Goal: Book appointment/travel/reservation

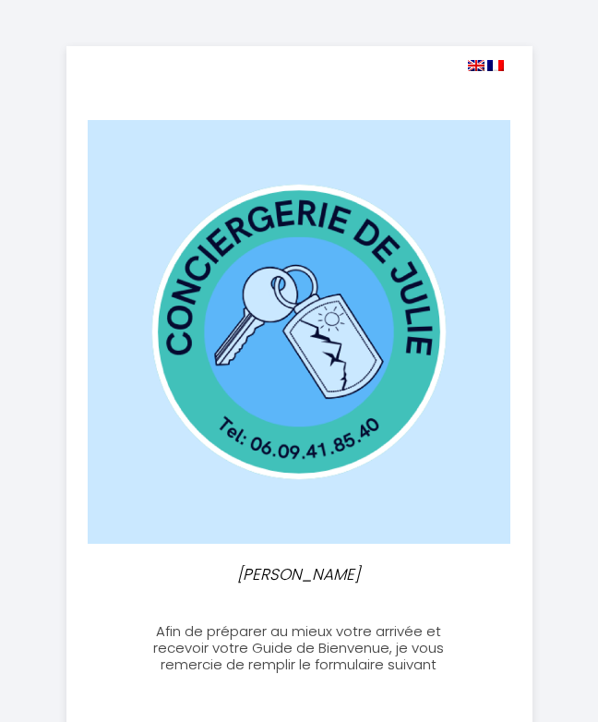
select select
click at [472, 66] on img at bounding box center [476, 65] width 17 height 11
select select
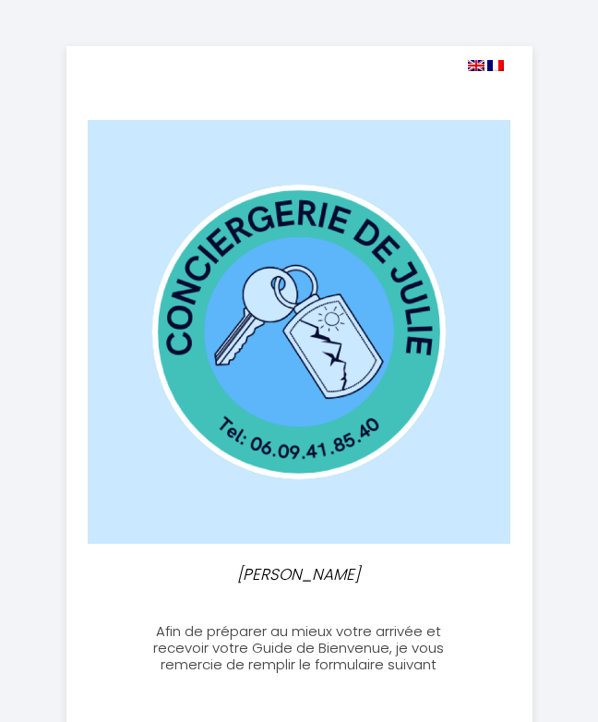
click at [471, 66] on img at bounding box center [476, 65] width 17 height 11
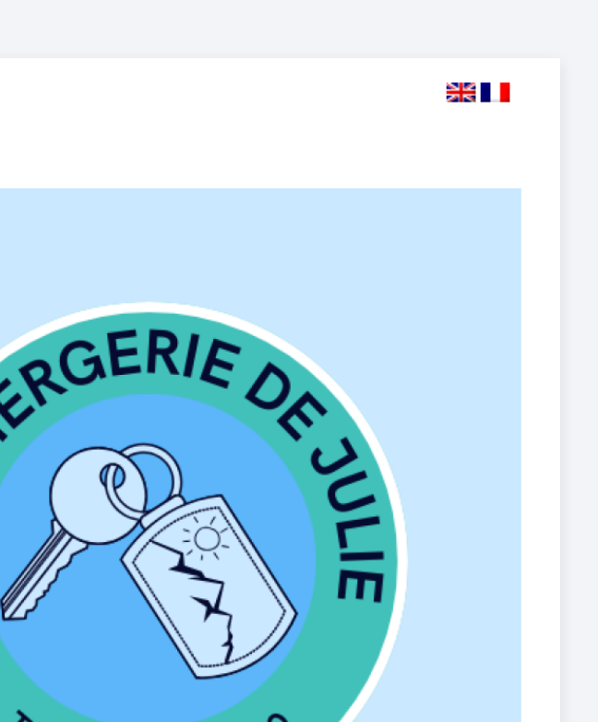
scroll to position [13, 0]
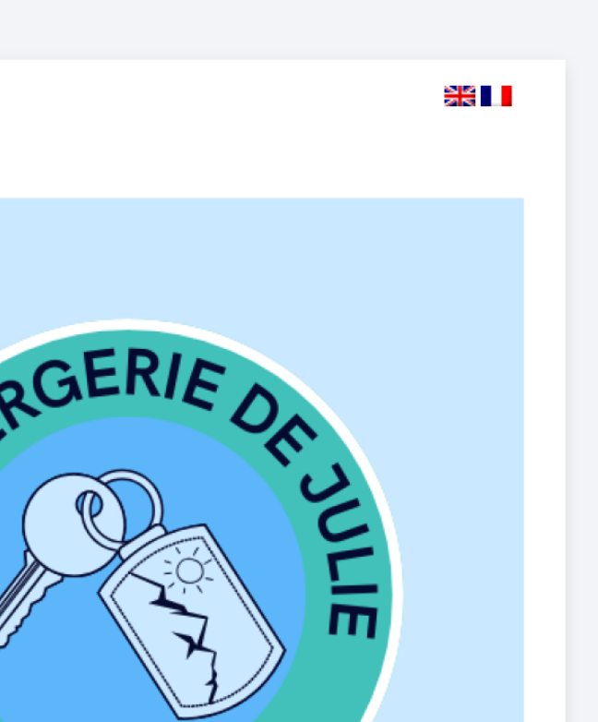
click at [468, 48] on img at bounding box center [476, 52] width 17 height 11
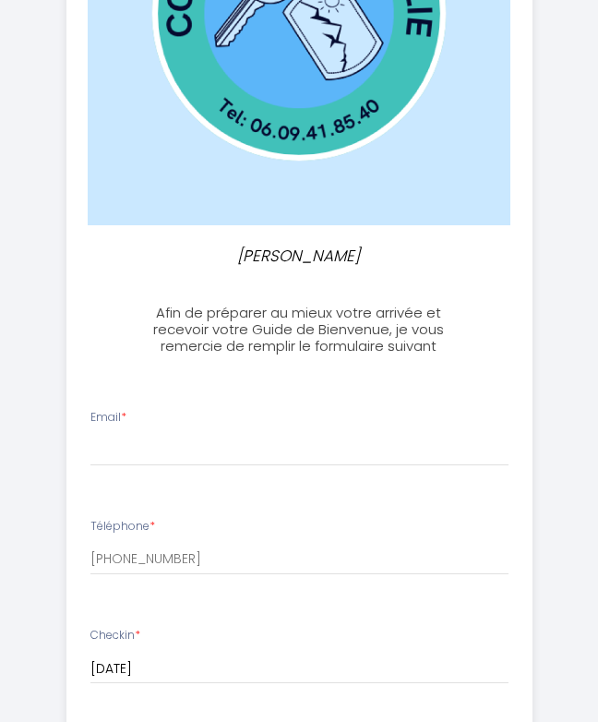
scroll to position [321, 0]
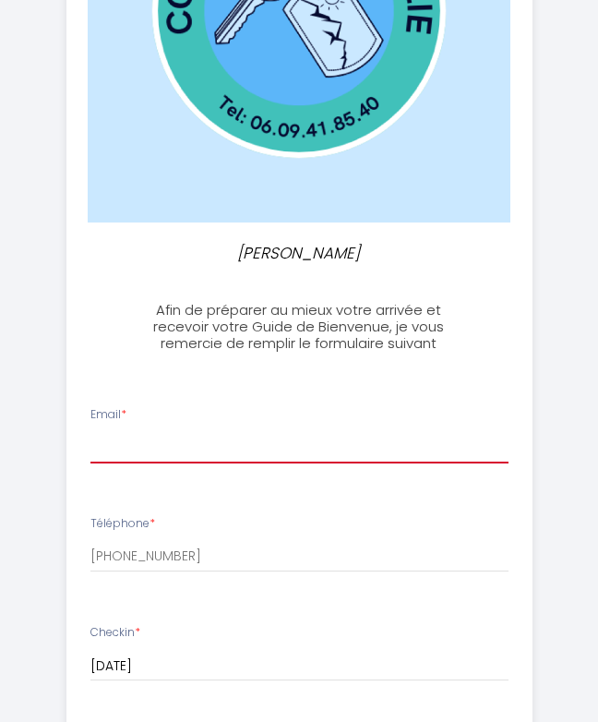
click at [159, 430] on input "Email *" at bounding box center [299, 446] width 418 height 33
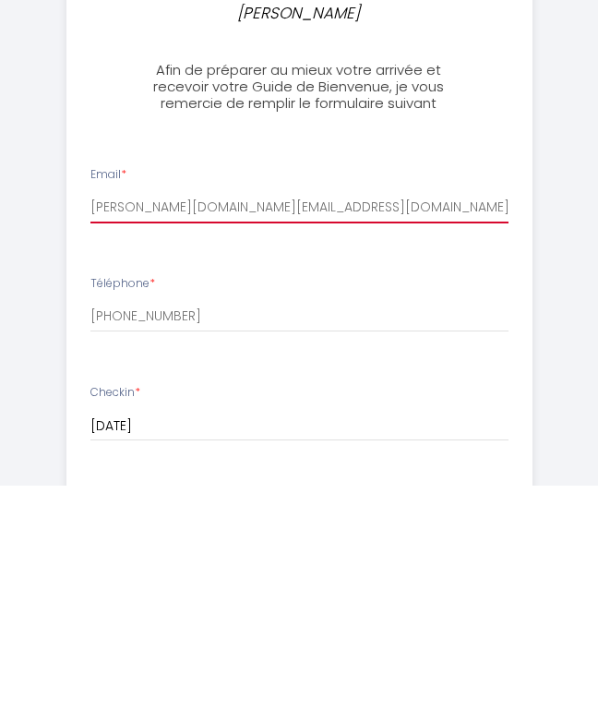
scroll to position [326, 0]
type input "[PERSON_NAME][DOMAIN_NAME][EMAIL_ADDRESS][DOMAIN_NAME]"
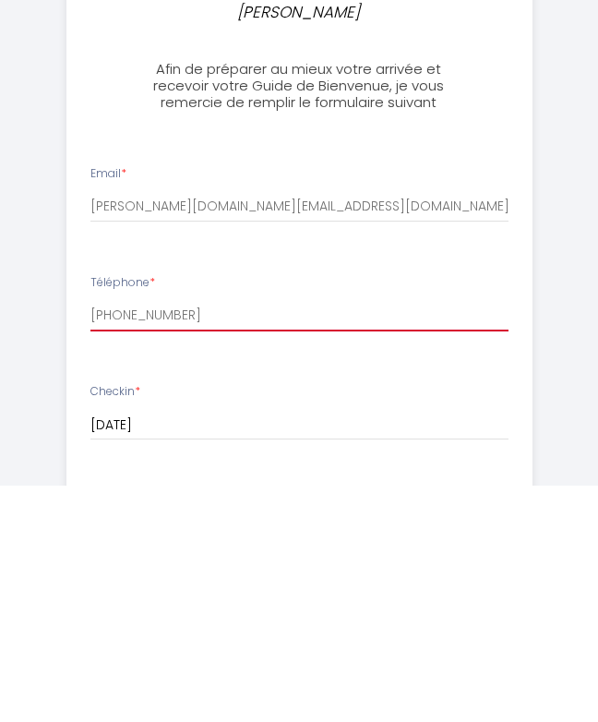
click at [128, 535] on input "[PHONE_NUMBER]" at bounding box center [299, 551] width 418 height 33
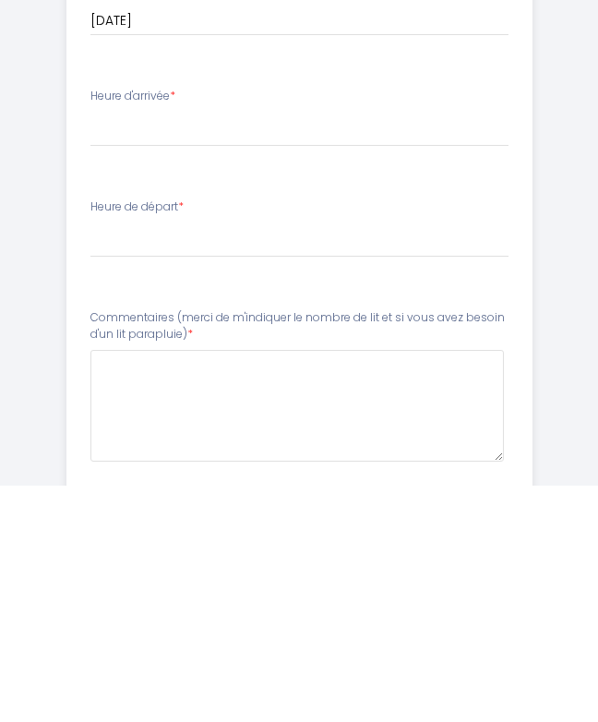
scroll to position [843, 0]
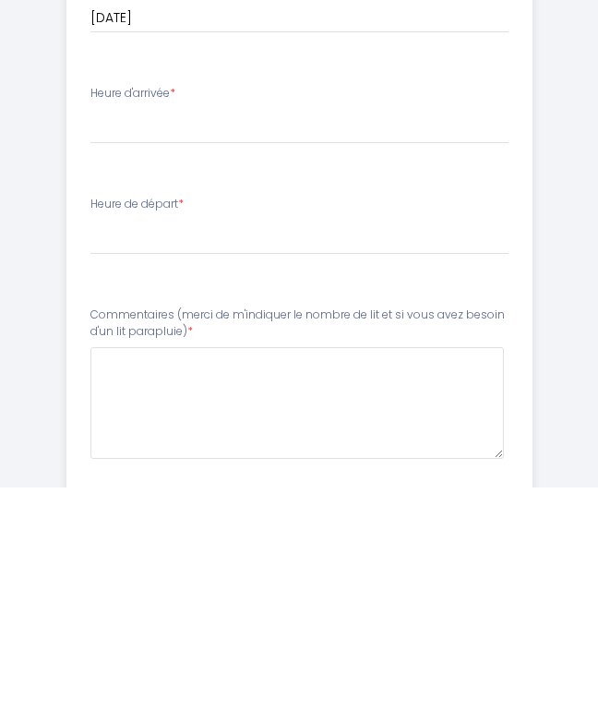
type input "[PHONE_NUMBER]"
click at [127, 542] on label "Commentaires (merci de m'indiquer le nombre de lit et si vous avez besoin d'un …" at bounding box center [299, 559] width 418 height 35
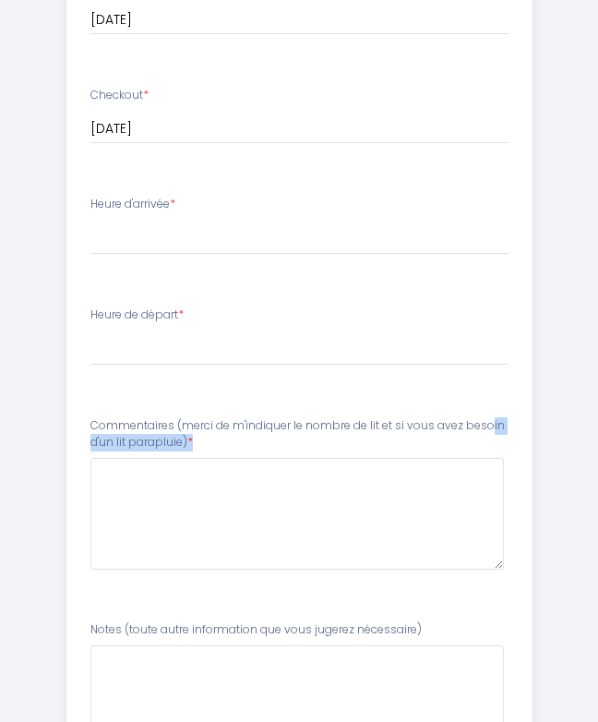
scroll to position [968, 0]
click at [118, 238] on select "16:00 16:30 17:00 17:30 18:00 18:30 19:00 19:30 20:00 20:30 21:00 21:30 22:00 2…" at bounding box center [299, 237] width 418 height 35
select select "20:00"
click at [131, 339] on select "00:00 00:30 01:00 01:30 02:00 02:30 03:00 03:30 04:00 04:30 05:00 05:30 06:00 0…" at bounding box center [299, 348] width 418 height 35
select select "11:00"
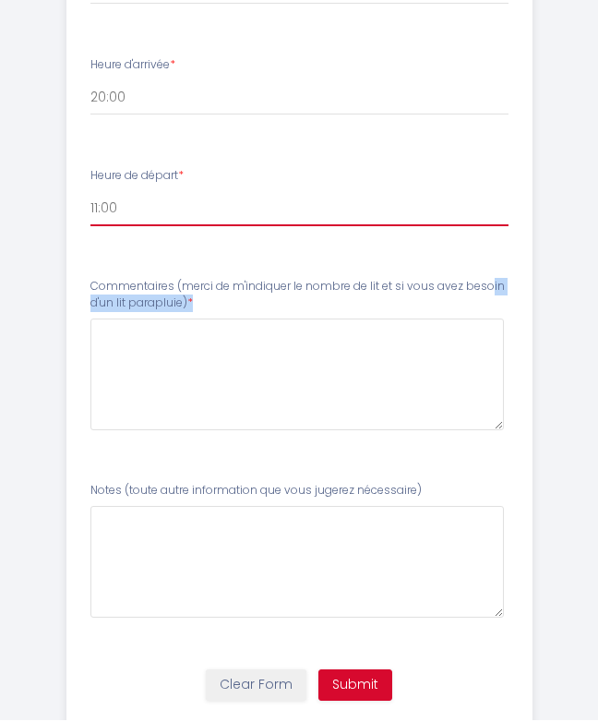
scroll to position [1104, 0]
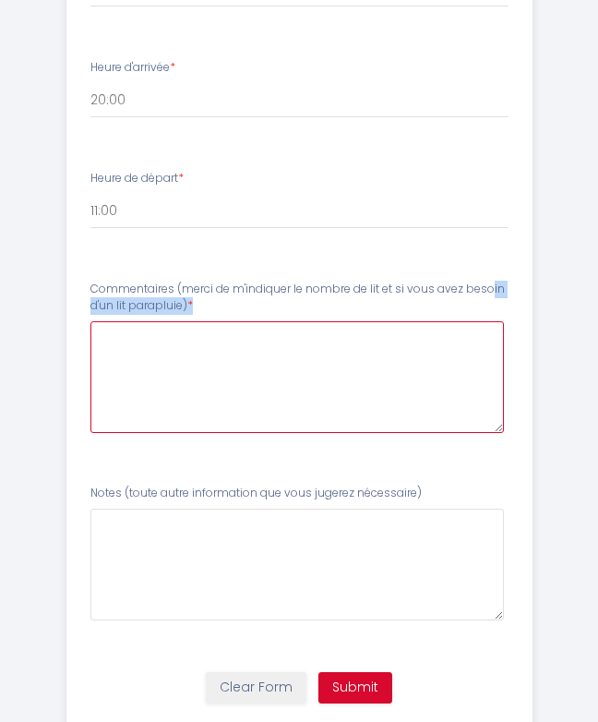
click at [142, 360] on parapluie\)6 at bounding box center [297, 377] width 414 height 112
type parapluie\)6 "5"
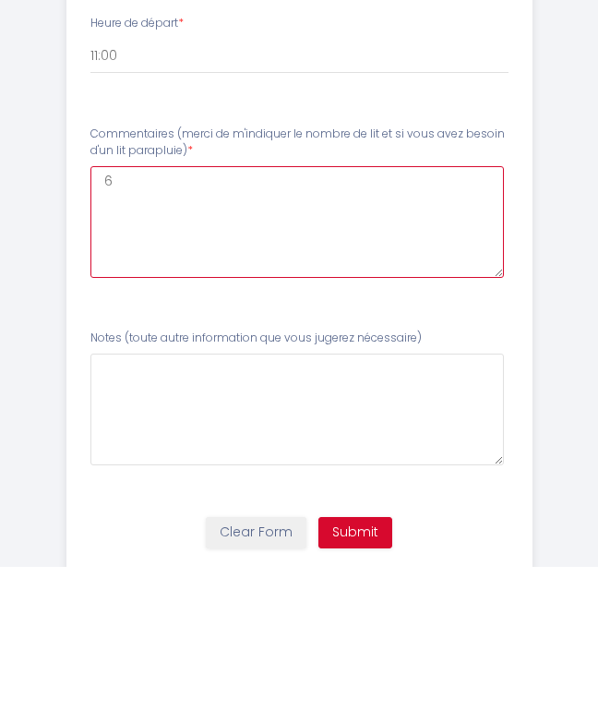
type parapluie\)6 "6"
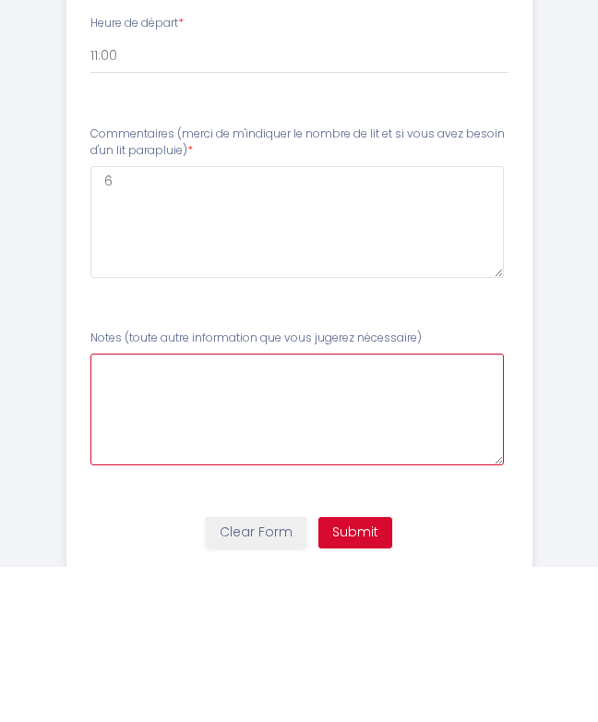
click at [157, 509] on nécessaire\)7 at bounding box center [297, 565] width 414 height 112
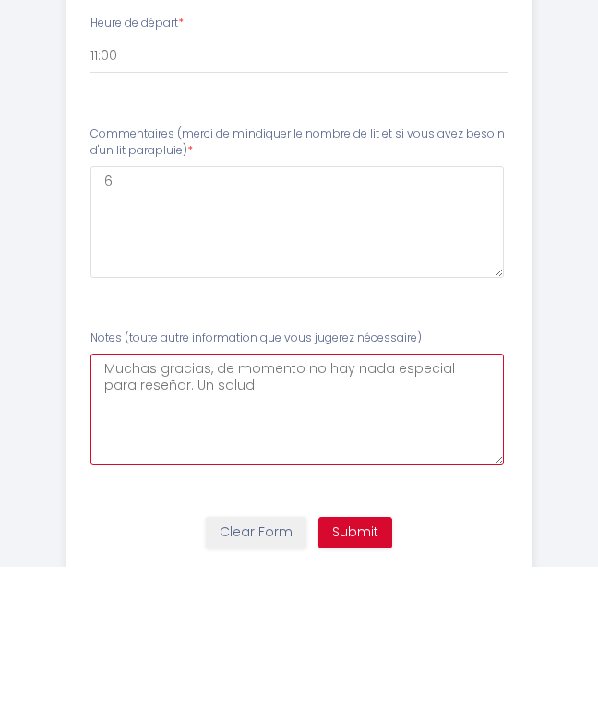
type nécessaire\)7 "Muchas gracias, de momento no hay nada especial para reseñar. Un saludo"
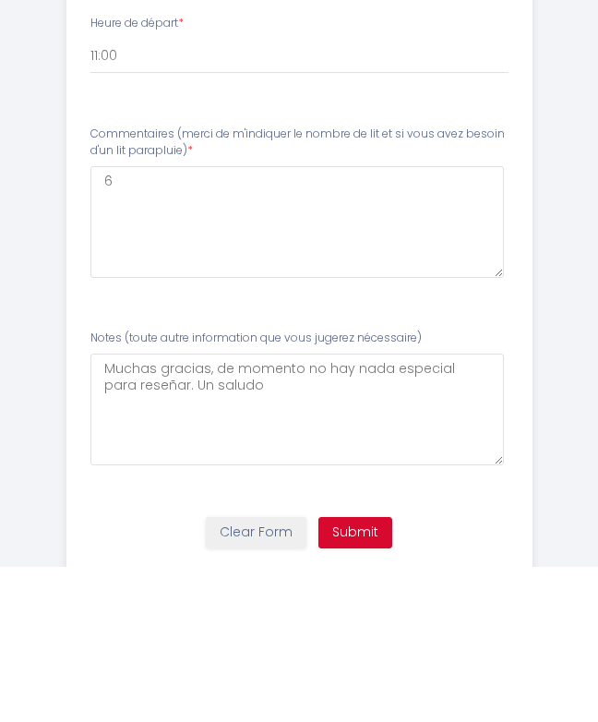
click at [358, 672] on button "Submit" at bounding box center [356, 687] width 74 height 31
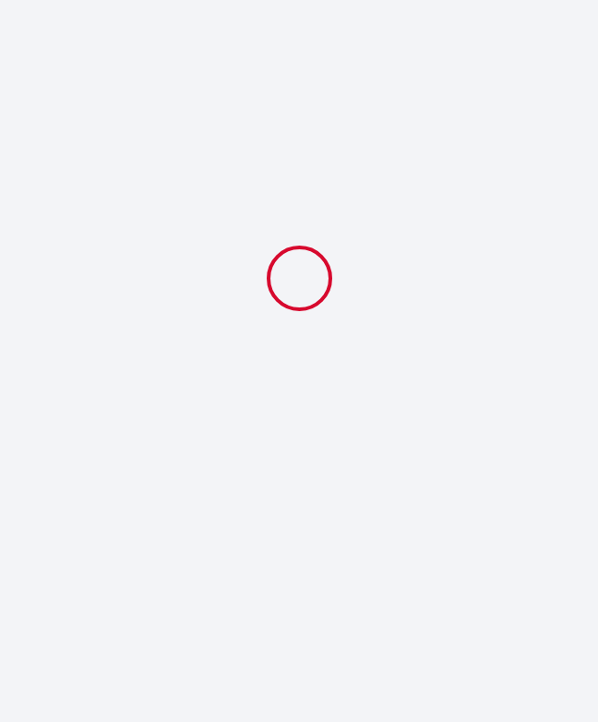
select select "20:00"
select select "11:00"
